Goal: Task Accomplishment & Management: Complete application form

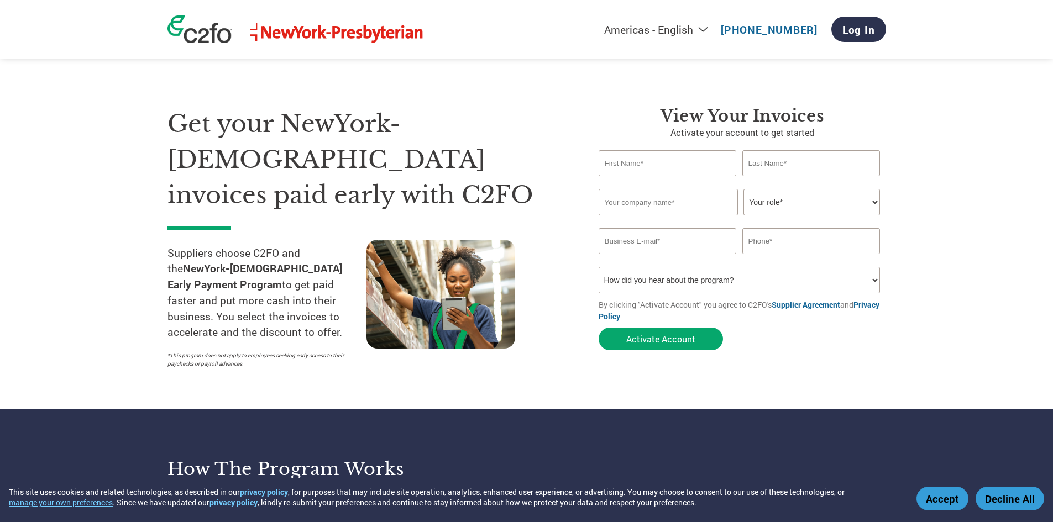
click at [615, 174] on input "text" at bounding box center [668, 163] width 138 height 26
type input "megan"
click at [767, 173] on input "text" at bounding box center [811, 163] width 138 height 26
type input "[PERSON_NAME]"
click at [671, 171] on input "megan" at bounding box center [668, 163] width 138 height 26
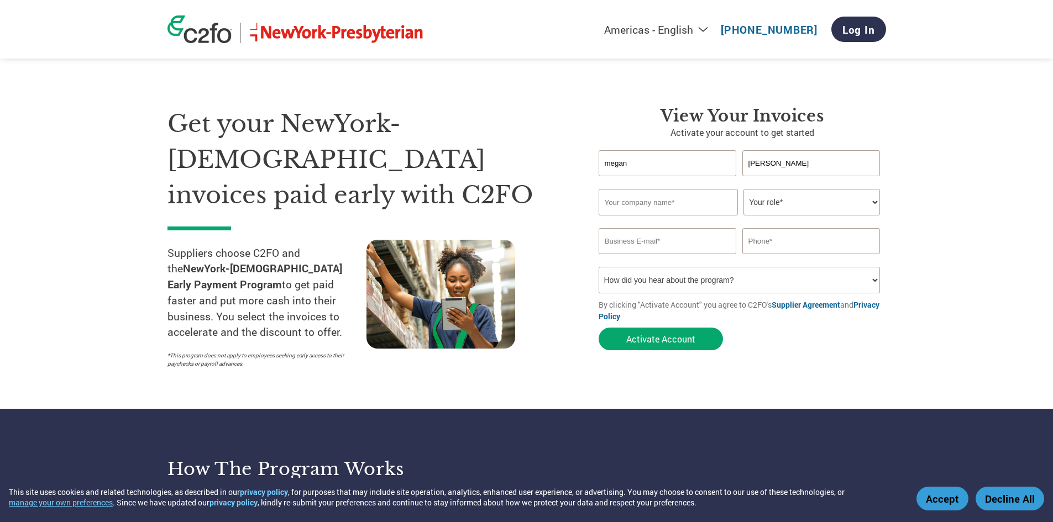
click at [646, 200] on input "text" at bounding box center [668, 202] width 139 height 27
click at [653, 197] on input "text" at bounding box center [668, 202] width 139 height 27
type input "Phoenix Data Systems"
click at [769, 208] on select "Your role* CFO Controller Credit Manager Finance Director Treasurer CEO Preside…" at bounding box center [812, 202] width 137 height 27
select select "ACCOUNTING"
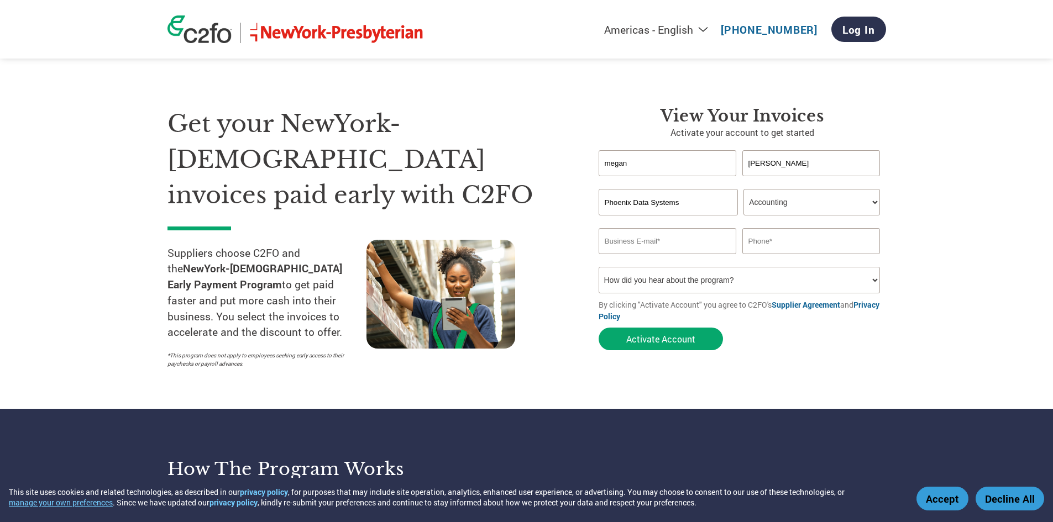
click at [744, 189] on select "Your role* CFO Controller Credit Manager Finance Director Treasurer CEO Preside…" at bounding box center [812, 202] width 137 height 27
click at [762, 214] on select "Your role* CFO Controller Credit Manager Finance Director Treasurer CEO Preside…" at bounding box center [812, 202] width 137 height 27
click at [642, 255] on div "Inavlid Email Address" at bounding box center [668, 258] width 138 height 7
click at [642, 244] on input "email" at bounding box center [668, 241] width 138 height 26
type input "[EMAIL_ADDRESS][DOMAIN_NAME]"
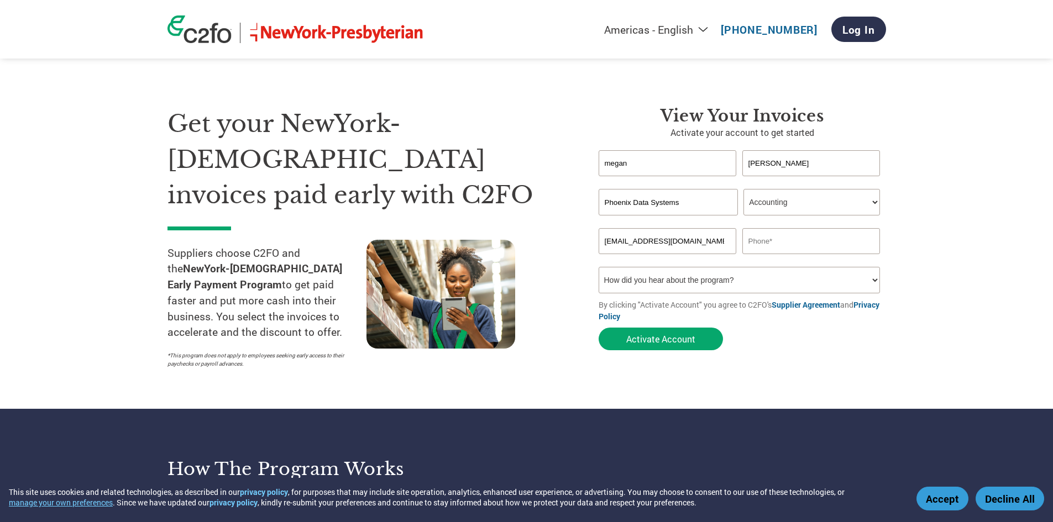
click at [778, 232] on input "text" at bounding box center [811, 241] width 138 height 26
type input "2485207064"
drag, startPoint x: 806, startPoint y: 243, endPoint x: 496, endPoint y: 232, distance: 309.8
click at [492, 233] on div "Get your NewYork-[DEMOGRAPHIC_DATA] invoices paid early with C2FO Suppliers cho…" at bounding box center [527, 218] width 719 height 312
type input "2485207064"
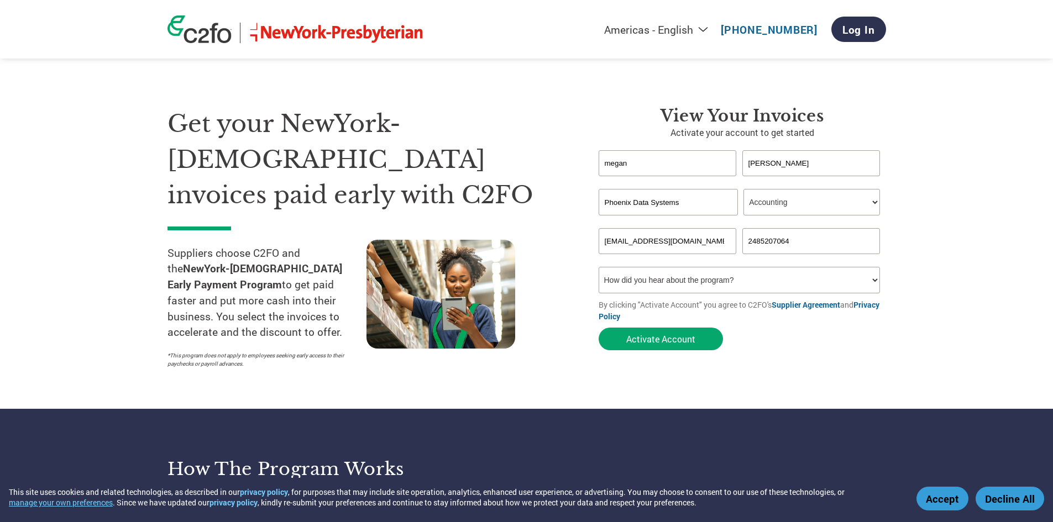
click at [662, 274] on select "How did you hear about the program? Received a letter Email Social Media Online…" at bounding box center [740, 280] width 282 height 27
select select "Other"
click at [599, 267] on select "How did you hear about the program? Received a letter Email Social Media Online…" at bounding box center [740, 280] width 282 height 27
click at [658, 323] on form "[PERSON_NAME] [PERSON_NAME] Invalid first name or first name is too long Invali…" at bounding box center [742, 253] width 287 height 206
click at [658, 339] on button "Activate Account" at bounding box center [661, 339] width 124 height 23
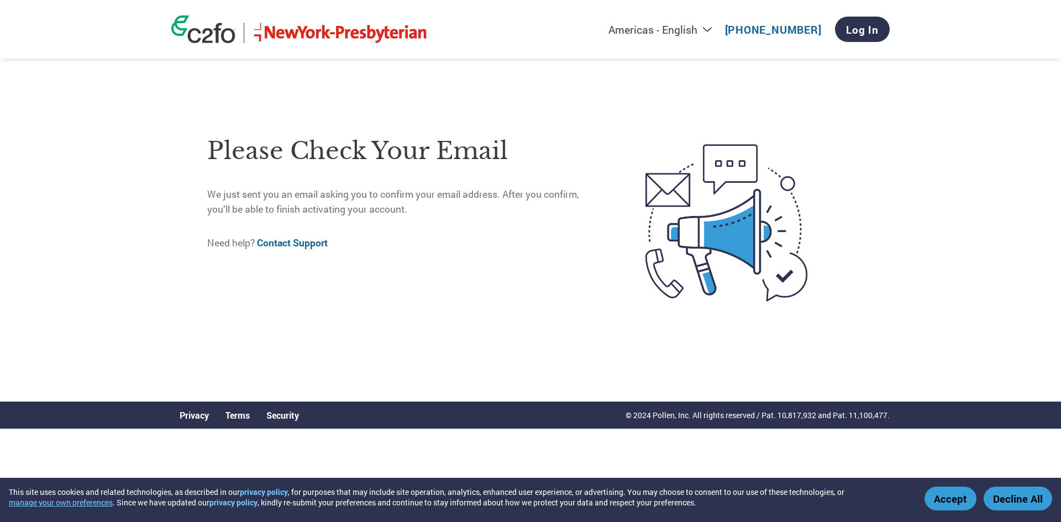
click at [953, 506] on button "Accept" at bounding box center [951, 499] width 52 height 24
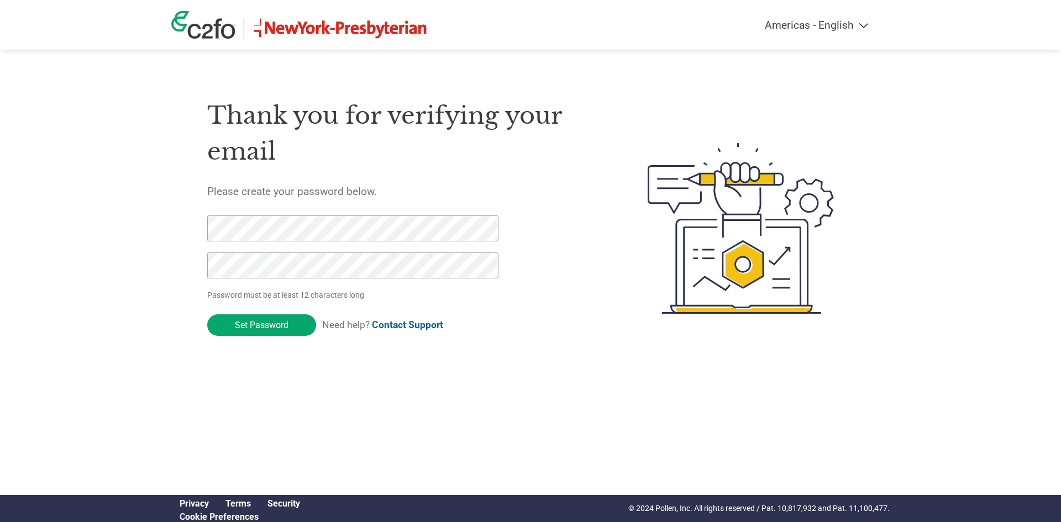
click input "Set Password" at bounding box center [261, 326] width 109 height 22
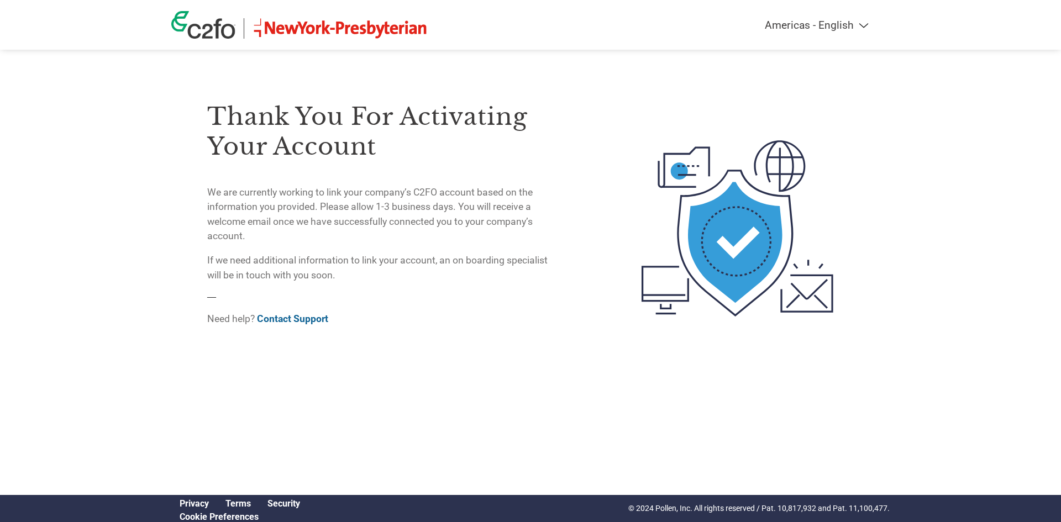
click at [531, 285] on div "Thank you for activating your account We are currently working to link your com…" at bounding box center [381, 207] width 349 height 258
click at [428, 250] on div "Thank you for activating your account We are currently working to link your com…" at bounding box center [381, 192] width 349 height 181
click at [373, 309] on div "Thank you for activating your account We are currently working to link your com…" at bounding box center [381, 207] width 349 height 258
